Goal: Task Accomplishment & Management: Complete application form

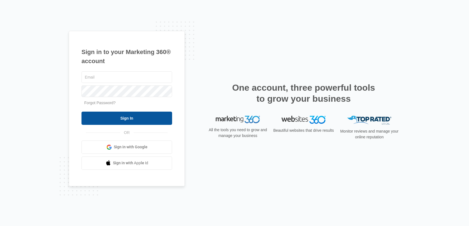
type input "[EMAIL_ADDRESS][DOMAIN_NAME]"
click at [111, 118] on input "Sign In" at bounding box center [126, 118] width 91 height 13
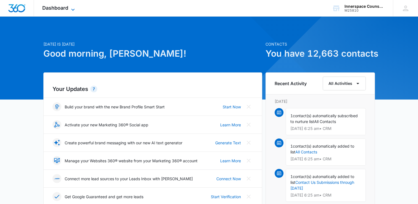
click at [48, 7] on span "Dashboard" at bounding box center [55, 8] width 26 height 6
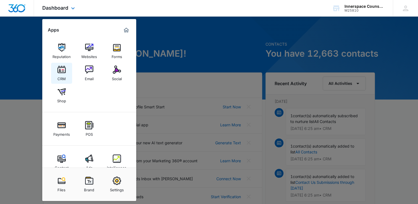
click at [65, 69] on img at bounding box center [61, 69] width 8 height 8
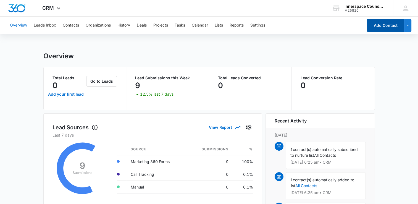
click at [391, 24] on button "Add Contact" at bounding box center [385, 25] width 37 height 13
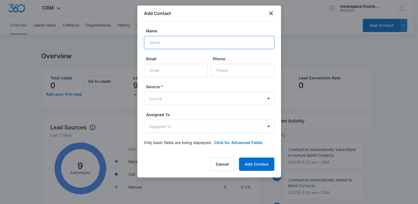
click at [201, 42] on input "Name" at bounding box center [209, 42] width 130 height 13
type input "[PERSON_NAME]"
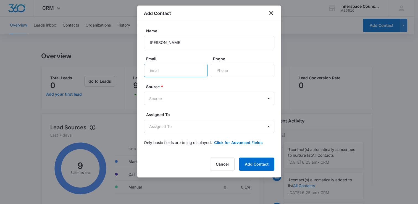
click at [151, 69] on input "Email" at bounding box center [176, 70] width 64 height 13
paste input "mailto:[EMAIL_ADDRESS][DOMAIN_NAME]"
click at [204, 105] on form "Name [PERSON_NAME] Email mailto:[EMAIL_ADDRESS][DOMAIN_NAME] Phone Source * Sou…" at bounding box center [209, 90] width 130 height 124
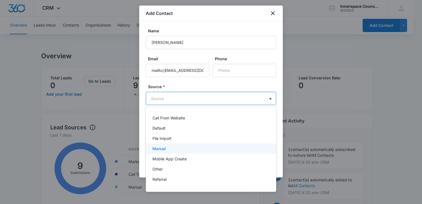
click at [195, 147] on div "Manual" at bounding box center [210, 149] width 116 height 6
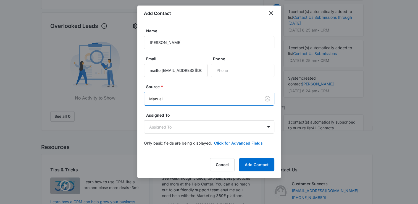
scroll to position [199, 0]
click at [271, 127] on body "CRM Apps Reputation Websites Forms CRM Email Social Shop Payments POS Content A…" at bounding box center [209, 22] width 418 height 443
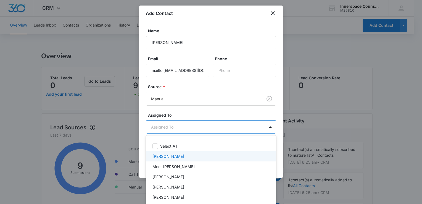
click at [229, 78] on div at bounding box center [211, 102] width 422 height 204
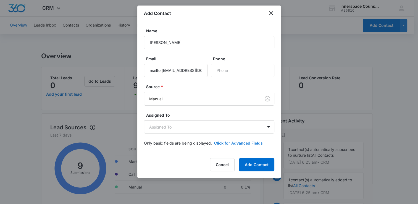
click at [233, 141] on button "Click for Advanced Fields" at bounding box center [238, 143] width 49 height 6
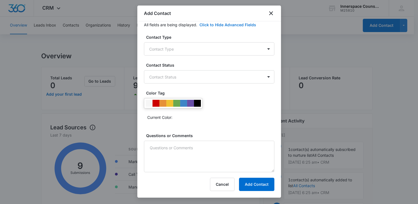
scroll to position [120, 0]
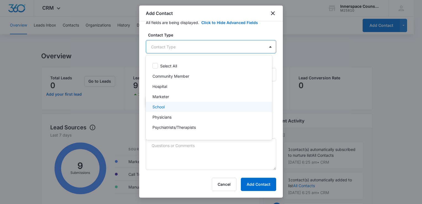
click at [196, 110] on div "School" at bounding box center [209, 107] width 126 height 10
click at [261, 185] on div at bounding box center [211, 102] width 422 height 204
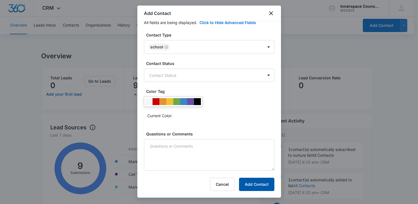
click at [261, 185] on button "Add Contact" at bounding box center [256, 184] width 35 height 13
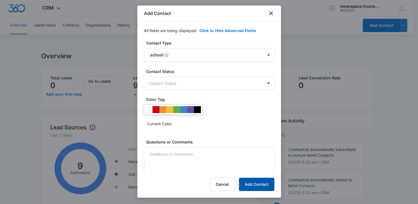
scroll to position [128, 0]
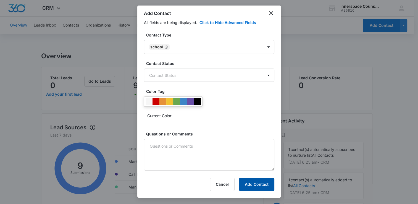
click at [261, 185] on button "Add Contact" at bounding box center [256, 184] width 35 height 13
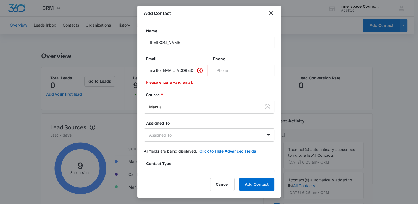
drag, startPoint x: 162, startPoint y: 71, endPoint x: 137, endPoint y: 68, distance: 24.8
click at [137, 68] on div "Name [PERSON_NAME] Email mailto:[EMAIL_ADDRESS][DOMAIN_NAME] Please enter a val…" at bounding box center [209, 96] width 144 height 151
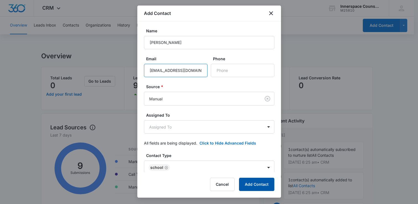
type input "[EMAIL_ADDRESS][DOMAIN_NAME]"
click at [258, 184] on button "Add Contact" at bounding box center [256, 184] width 35 height 13
